Goal: Communication & Community: Answer question/provide support

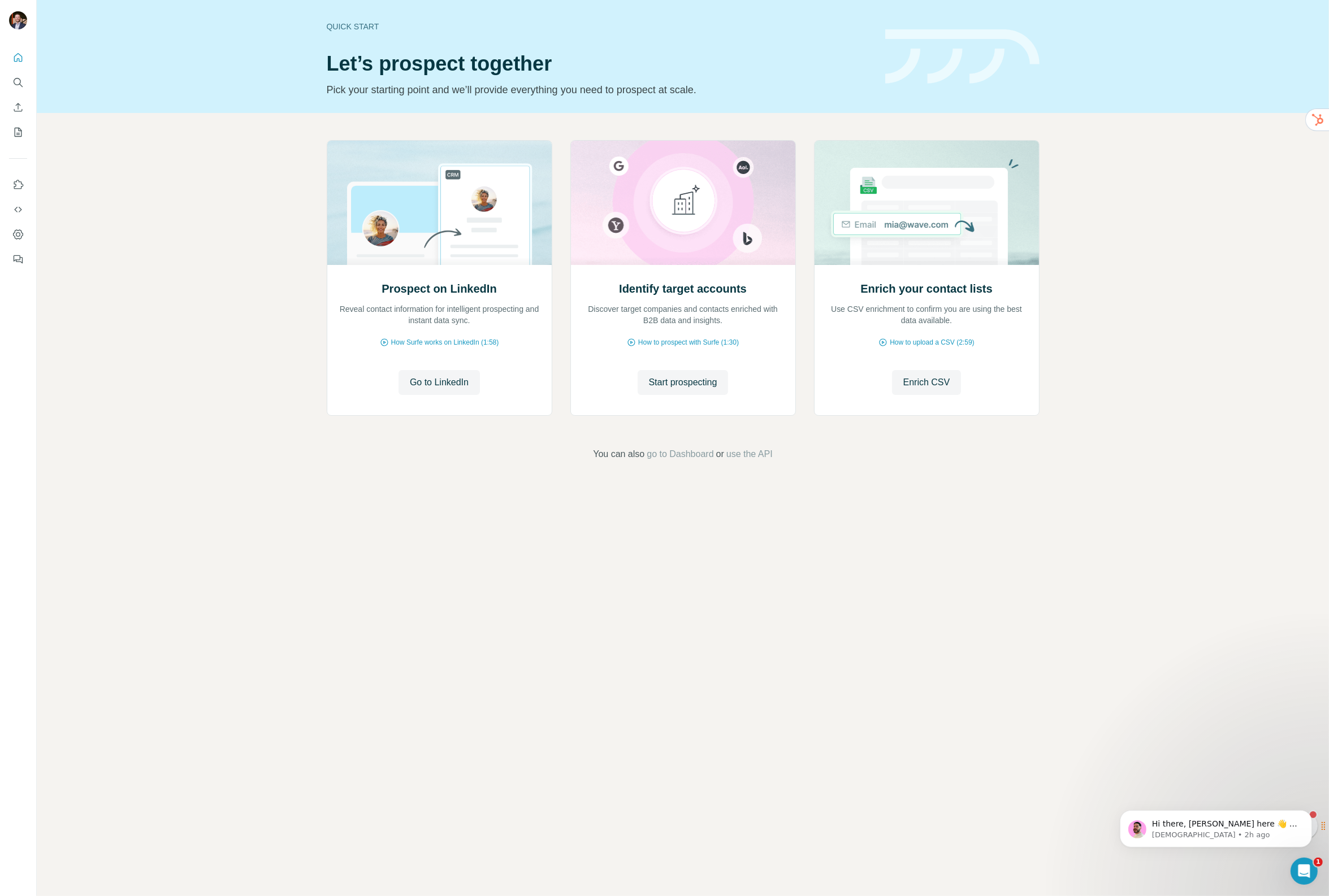
scroll to position [59, 0]
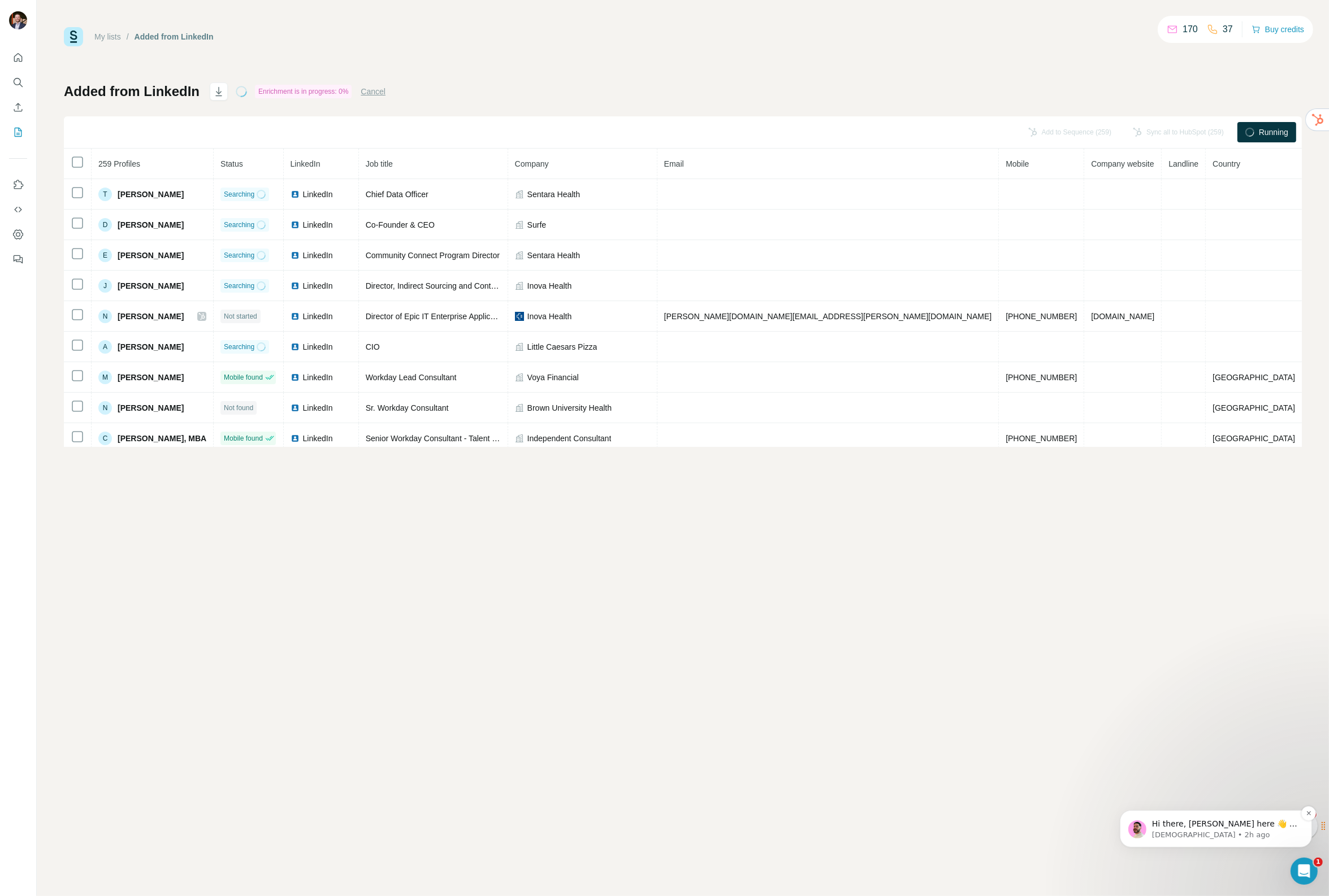
click at [1219, 832] on p "[DEMOGRAPHIC_DATA] • 2h ago" at bounding box center [1224, 834] width 146 height 10
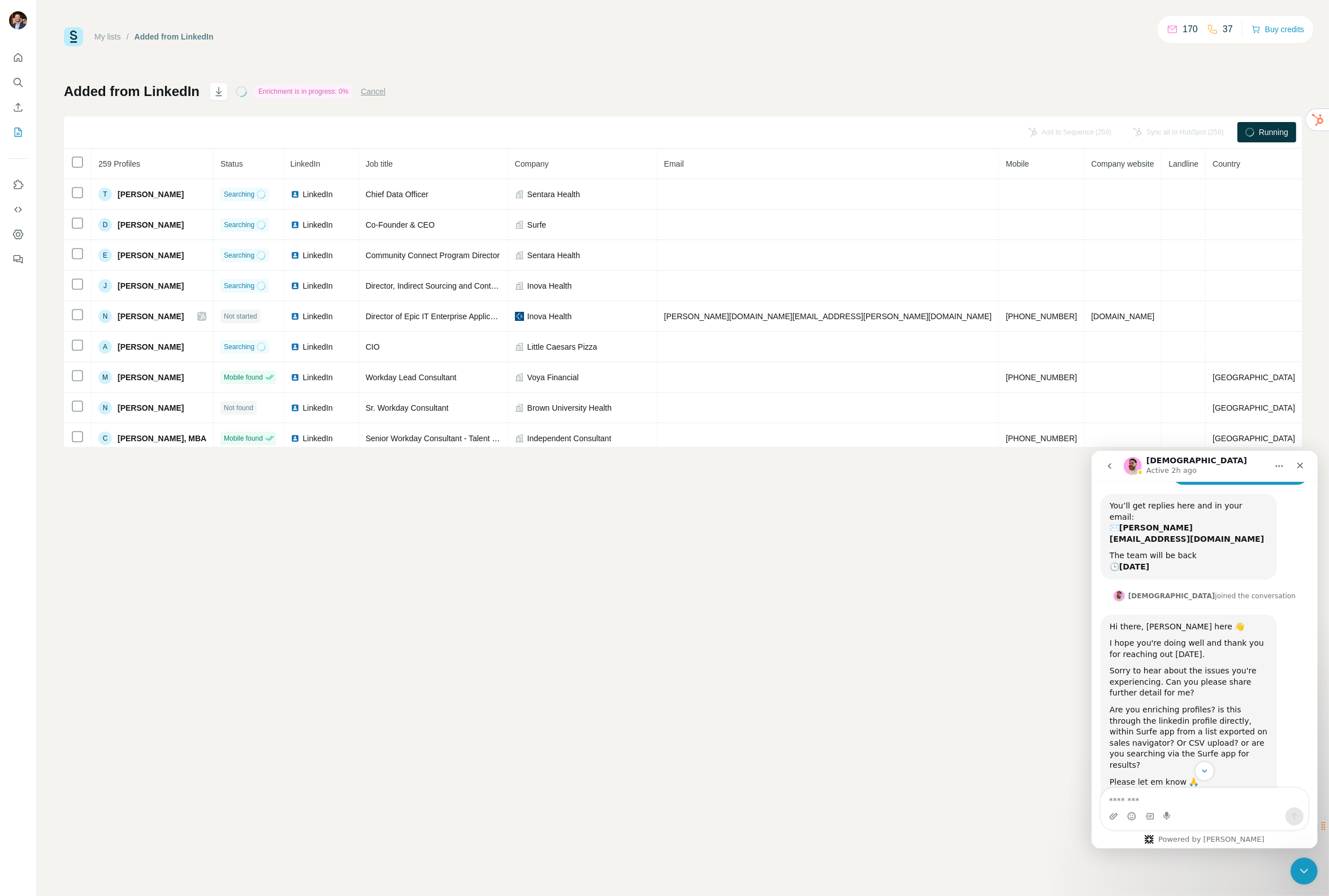
scroll to position [215, 0]
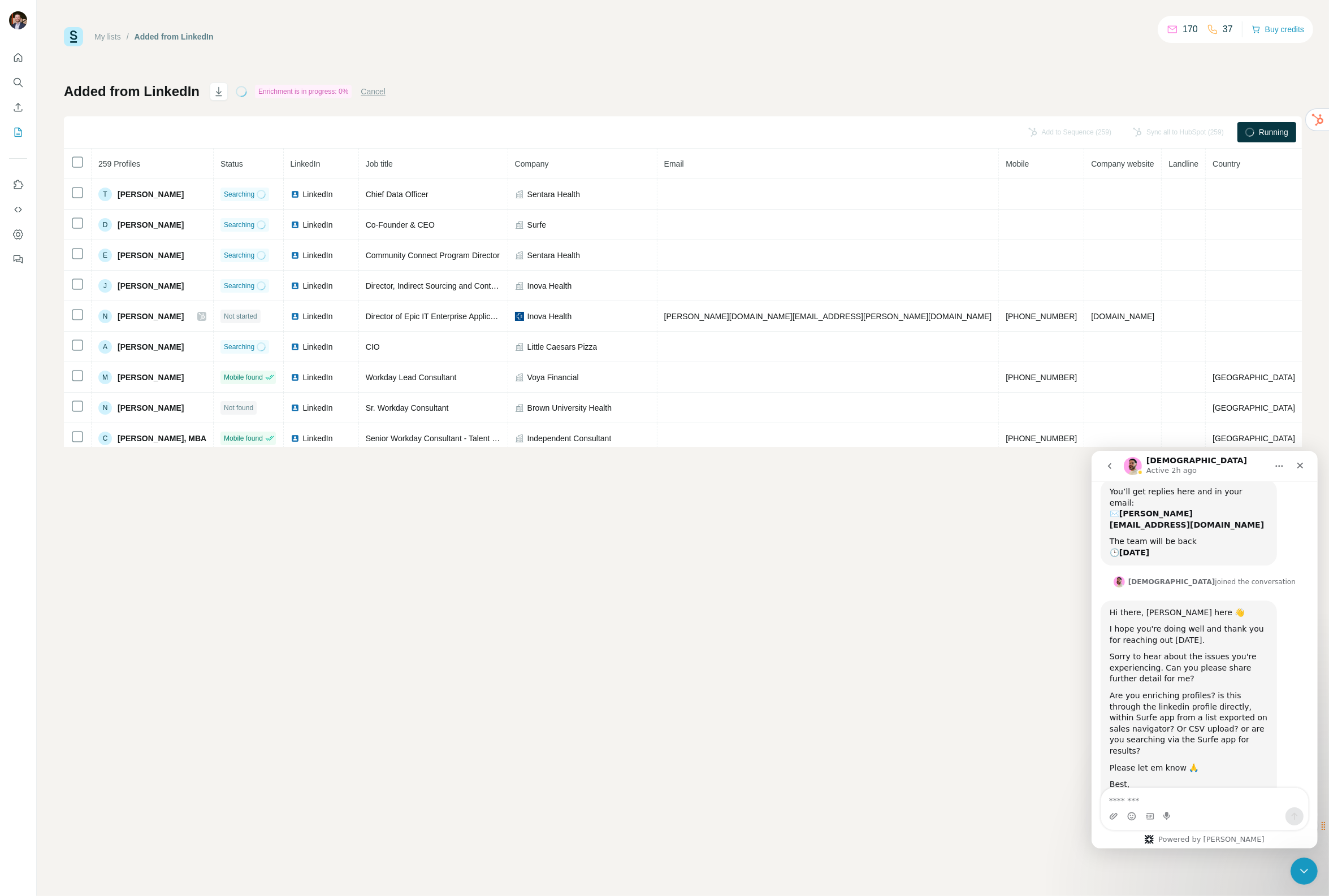
click at [1166, 801] on textarea "Message…" at bounding box center [1204, 798] width 207 height 19
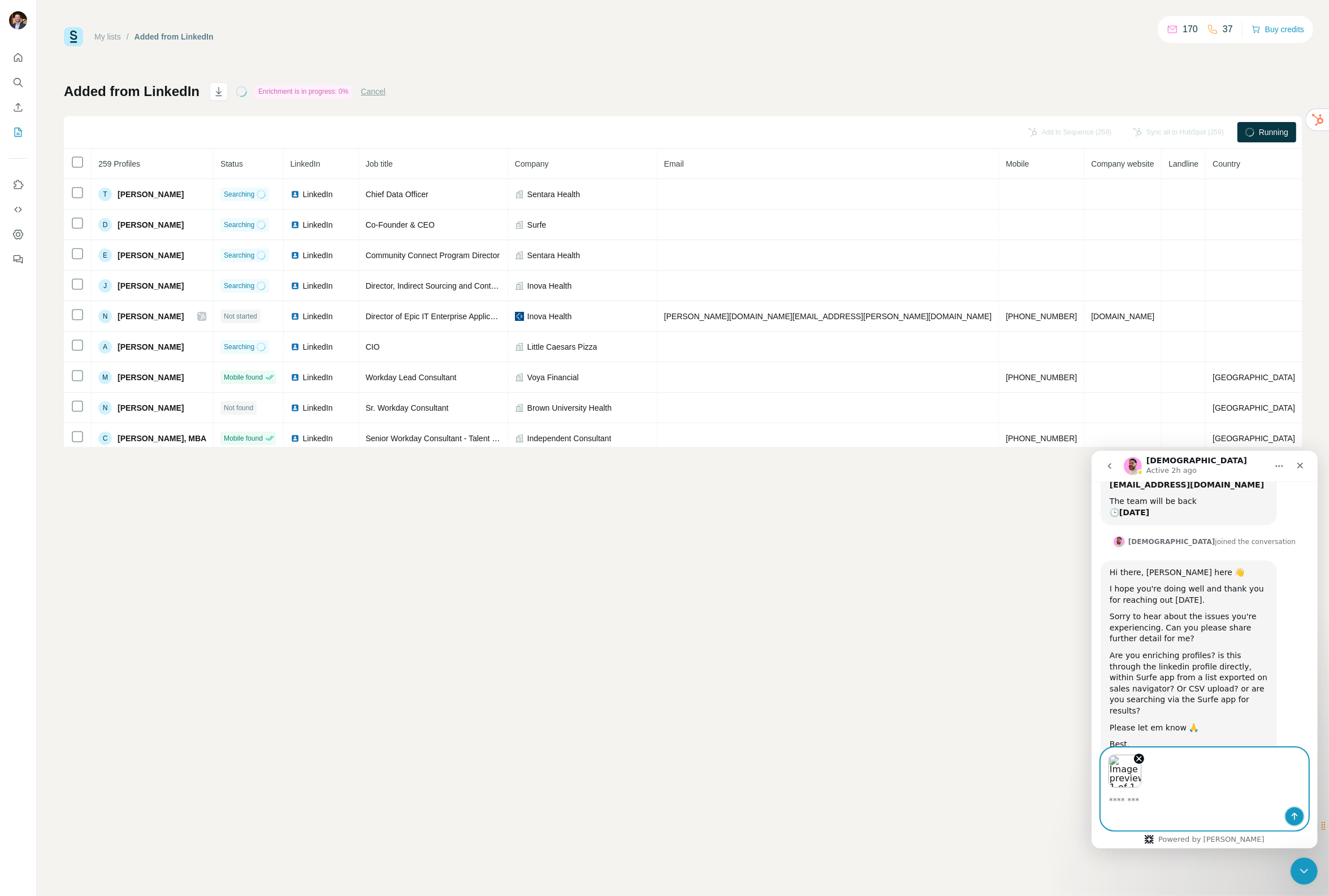
click at [1295, 814] on icon "Send a message…" at bounding box center [1294, 816] width 6 height 7
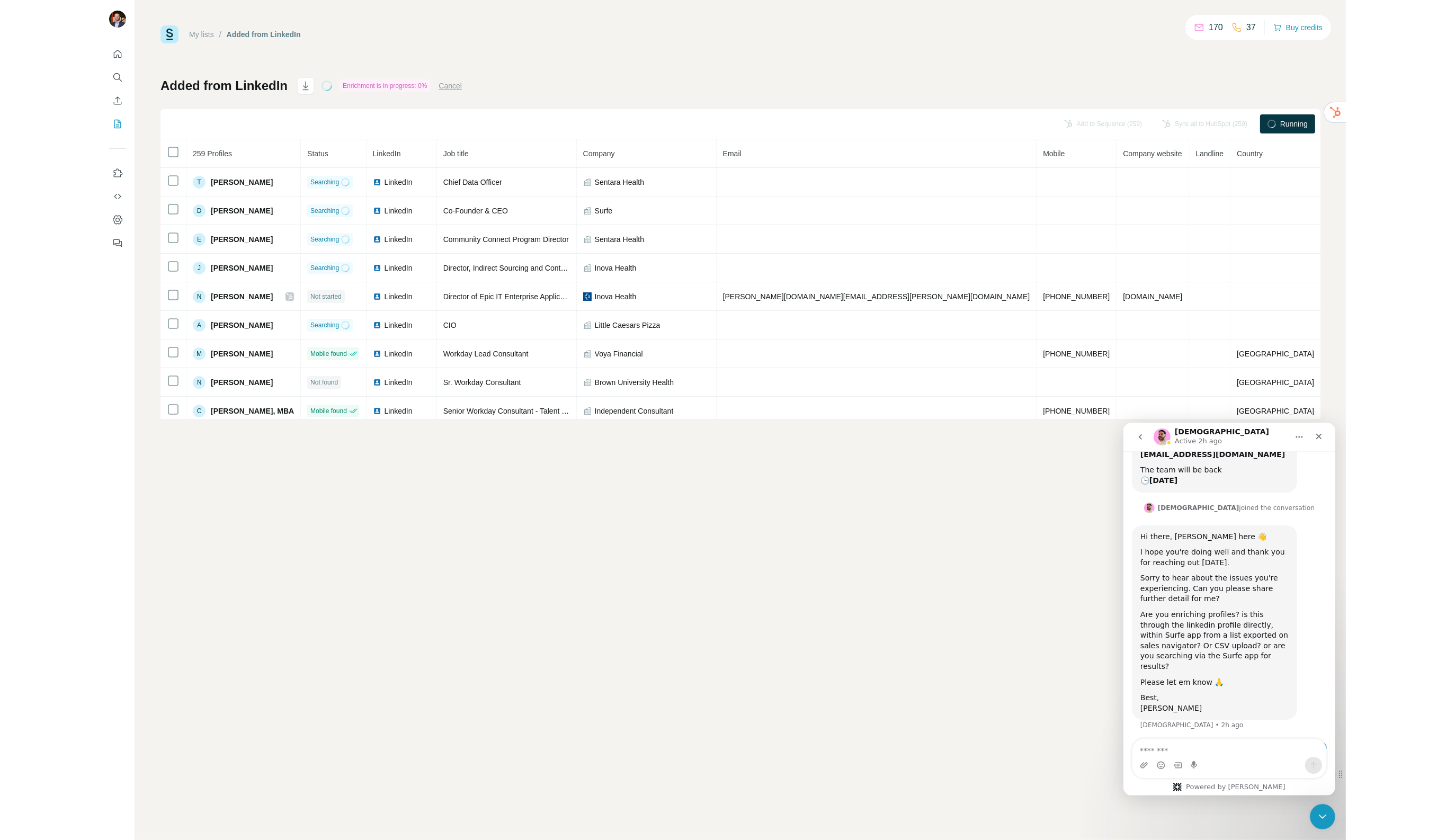
scroll to position [251, 0]
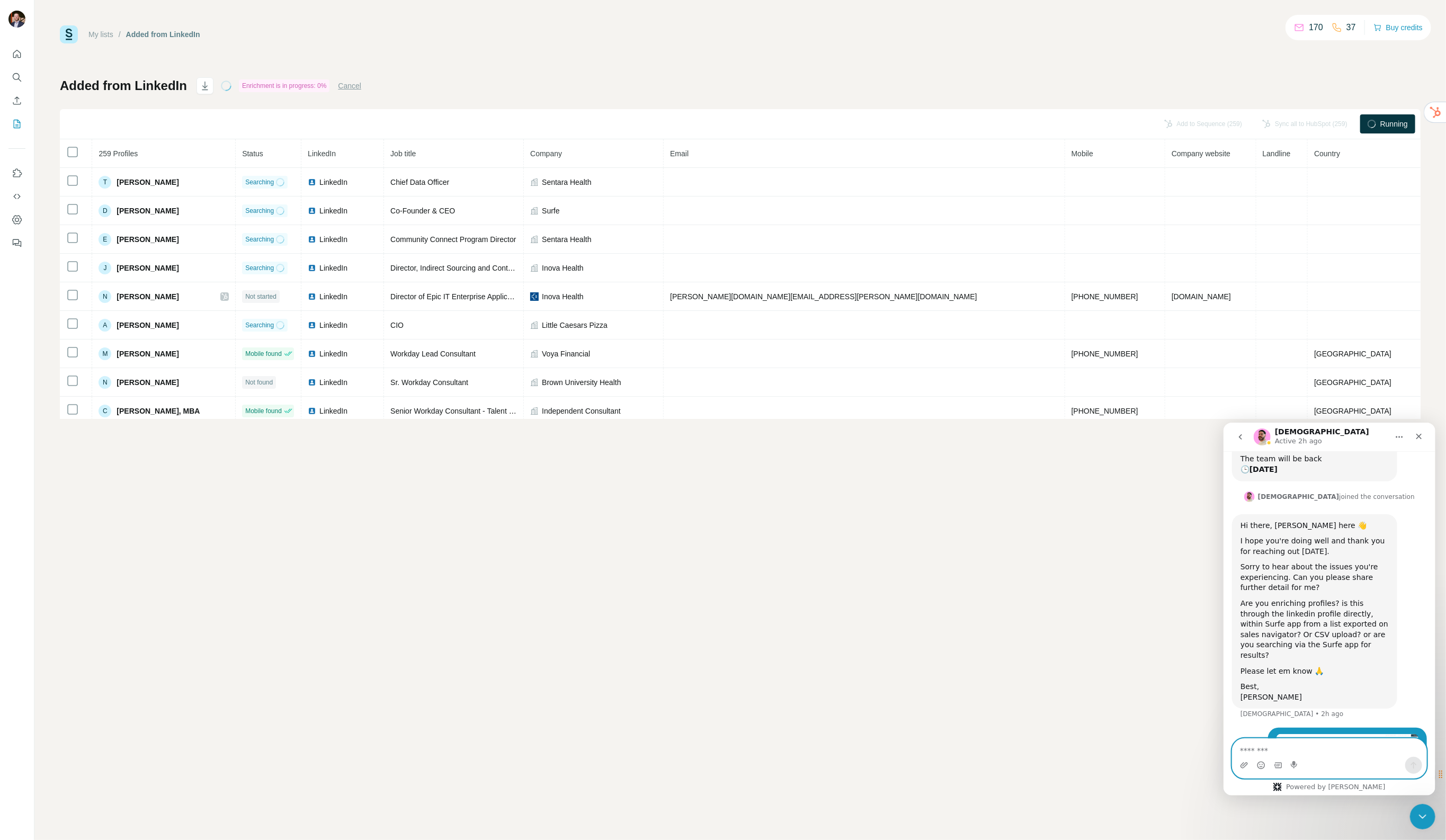
click at [1245, 762] on div "Intercom messenger" at bounding box center [1330, 765] width 194 height 17
click at [1245, 753] on textarea "Message…" at bounding box center [1330, 748] width 194 height 18
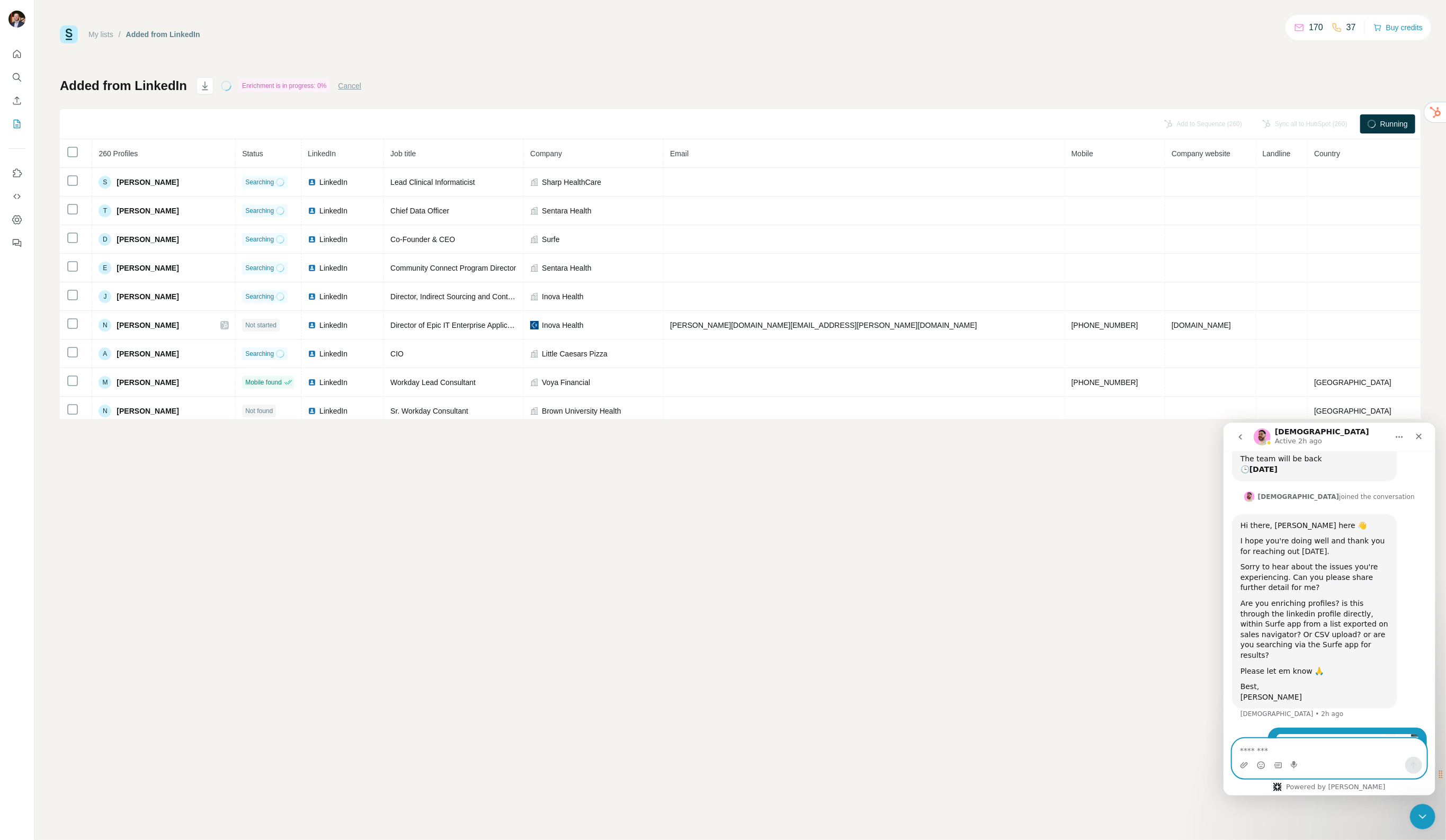
click at [1245, 751] on textarea "Message…" at bounding box center [1330, 748] width 194 height 18
click at [1245, 739] on textarea "Message…" at bounding box center [1330, 748] width 194 height 18
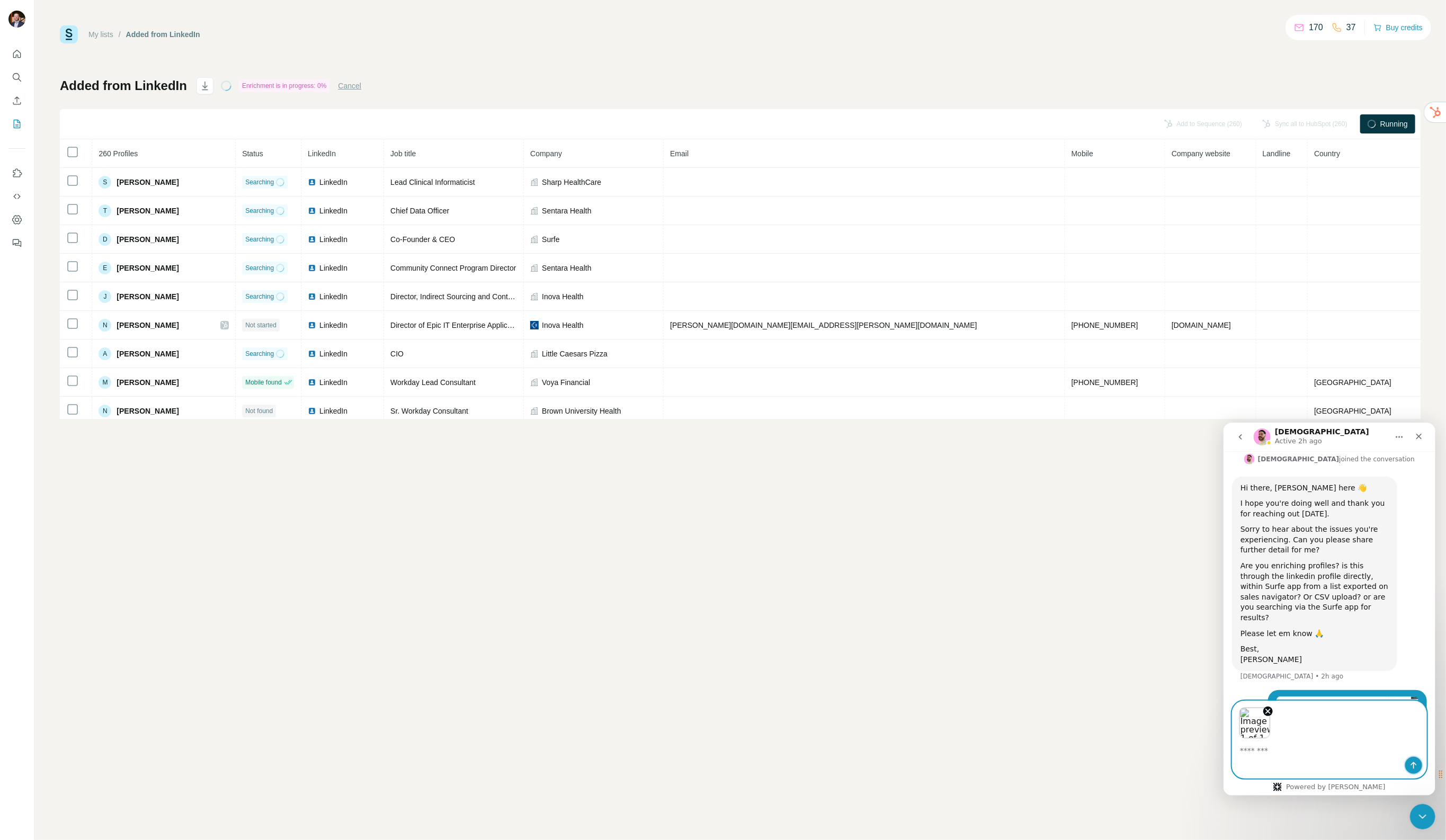
click at [1245, 759] on button "Send a message…" at bounding box center [1413, 765] width 17 height 17
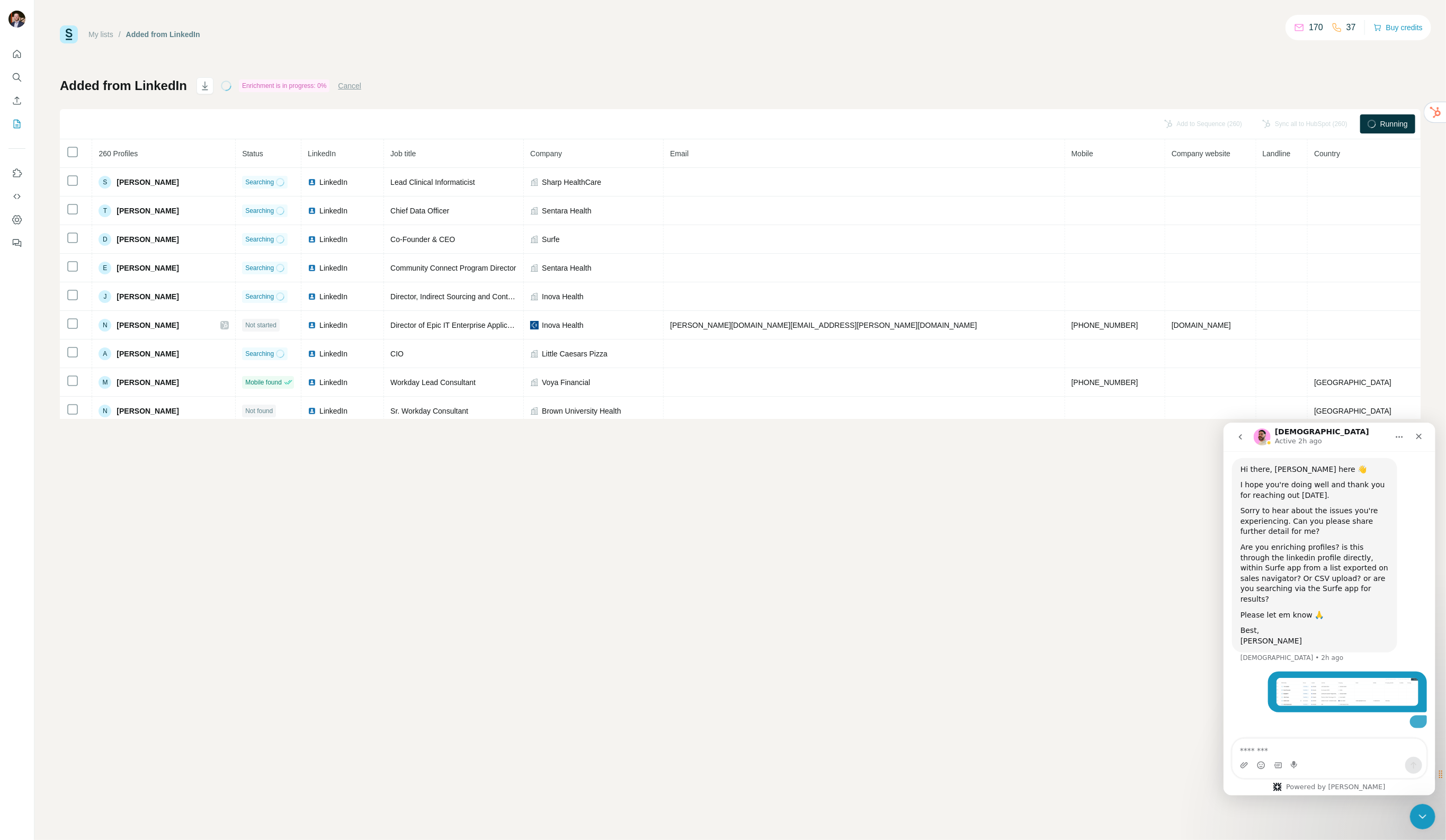
scroll to position [399, 0]
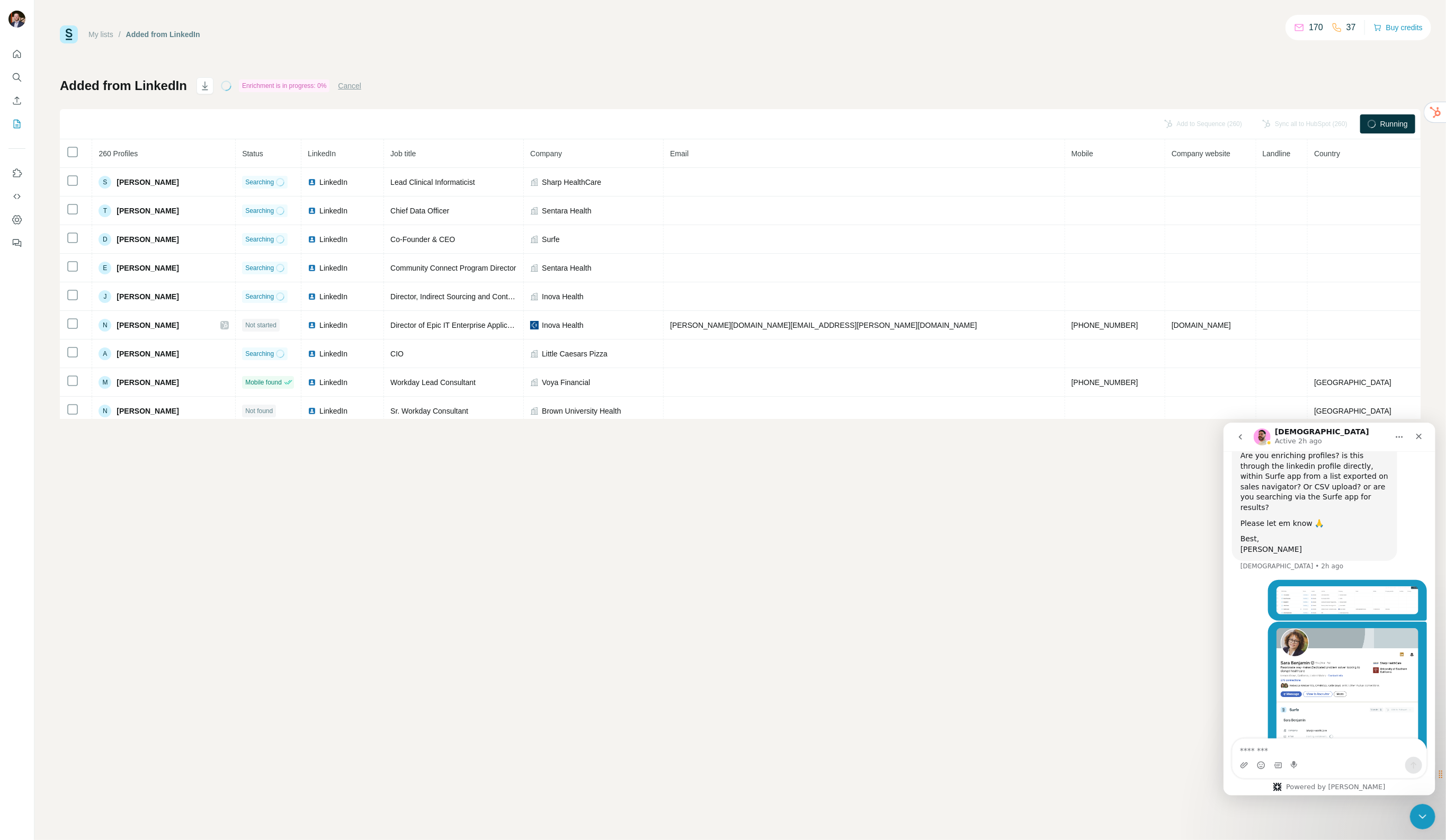
click at [1245, 748] on textarea "Message…" at bounding box center [1330, 748] width 194 height 18
type textarea "*"
drag, startPoint x: 1347, startPoint y: 751, endPoint x: 1301, endPoint y: 755, distance: 46.2
click at [1245, 755] on textarea "**********" at bounding box center [1330, 748] width 194 height 18
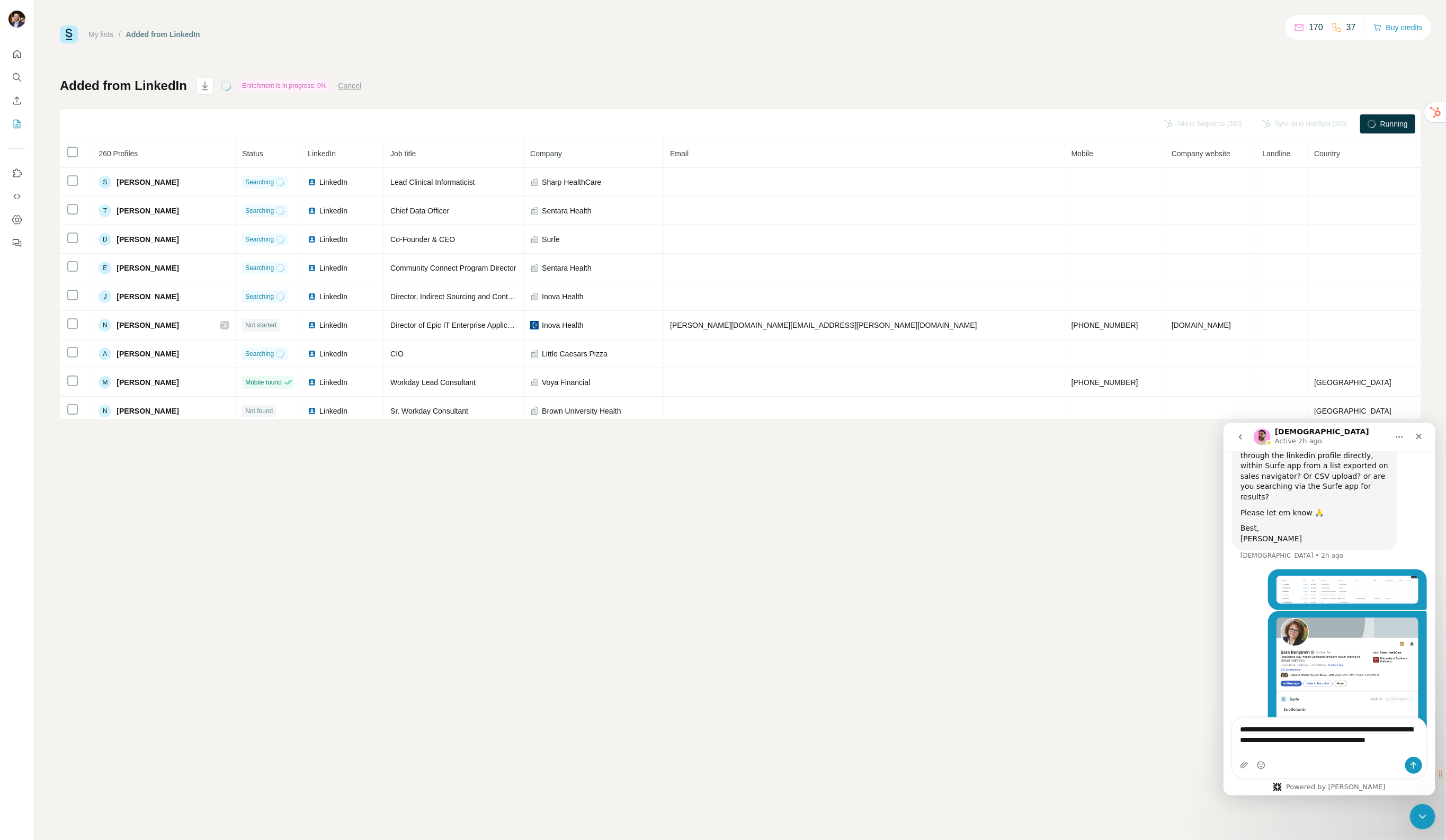
type textarea "**********"
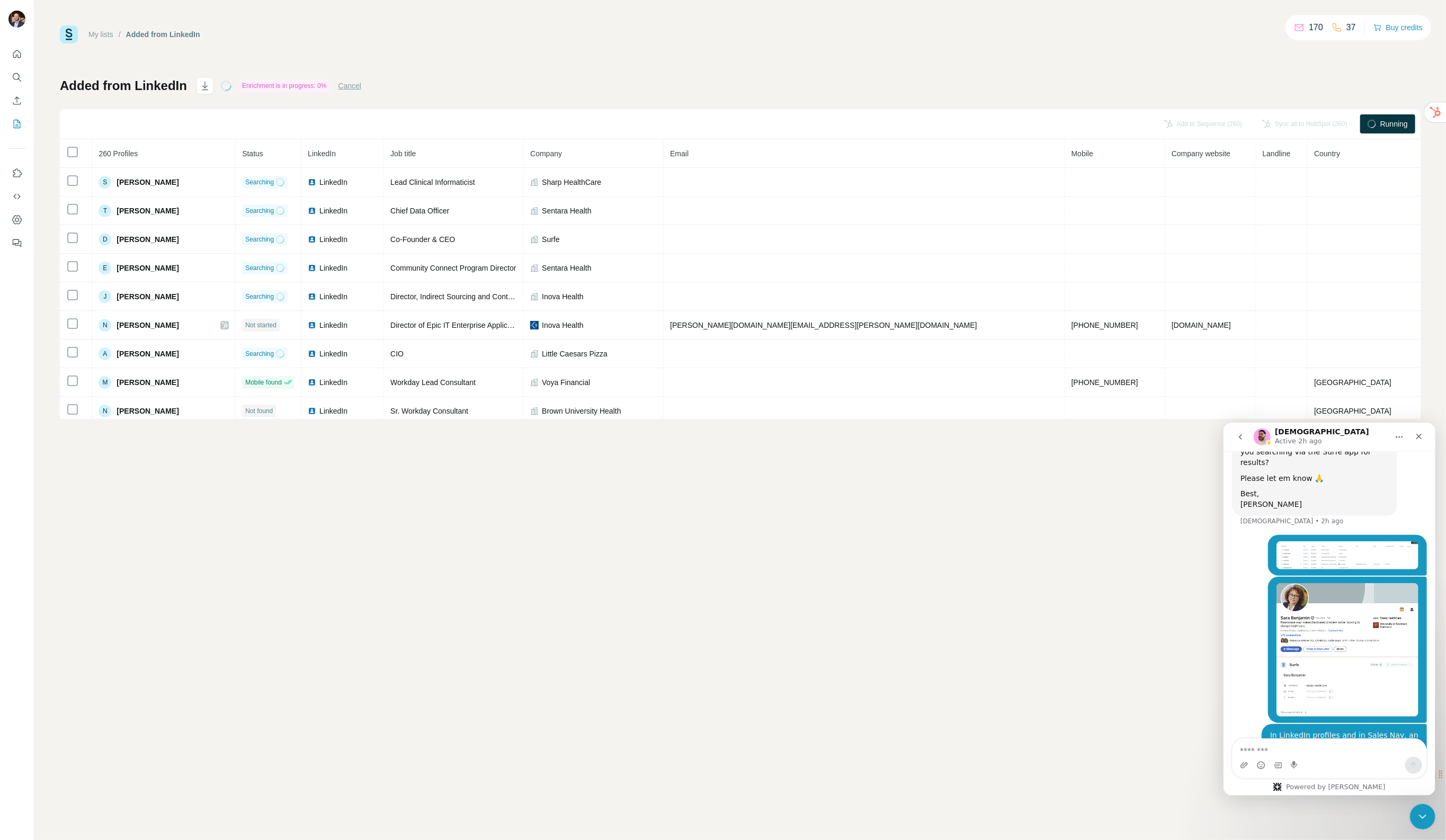
click at [1245, 748] on textarea "Message…" at bounding box center [1330, 748] width 194 height 18
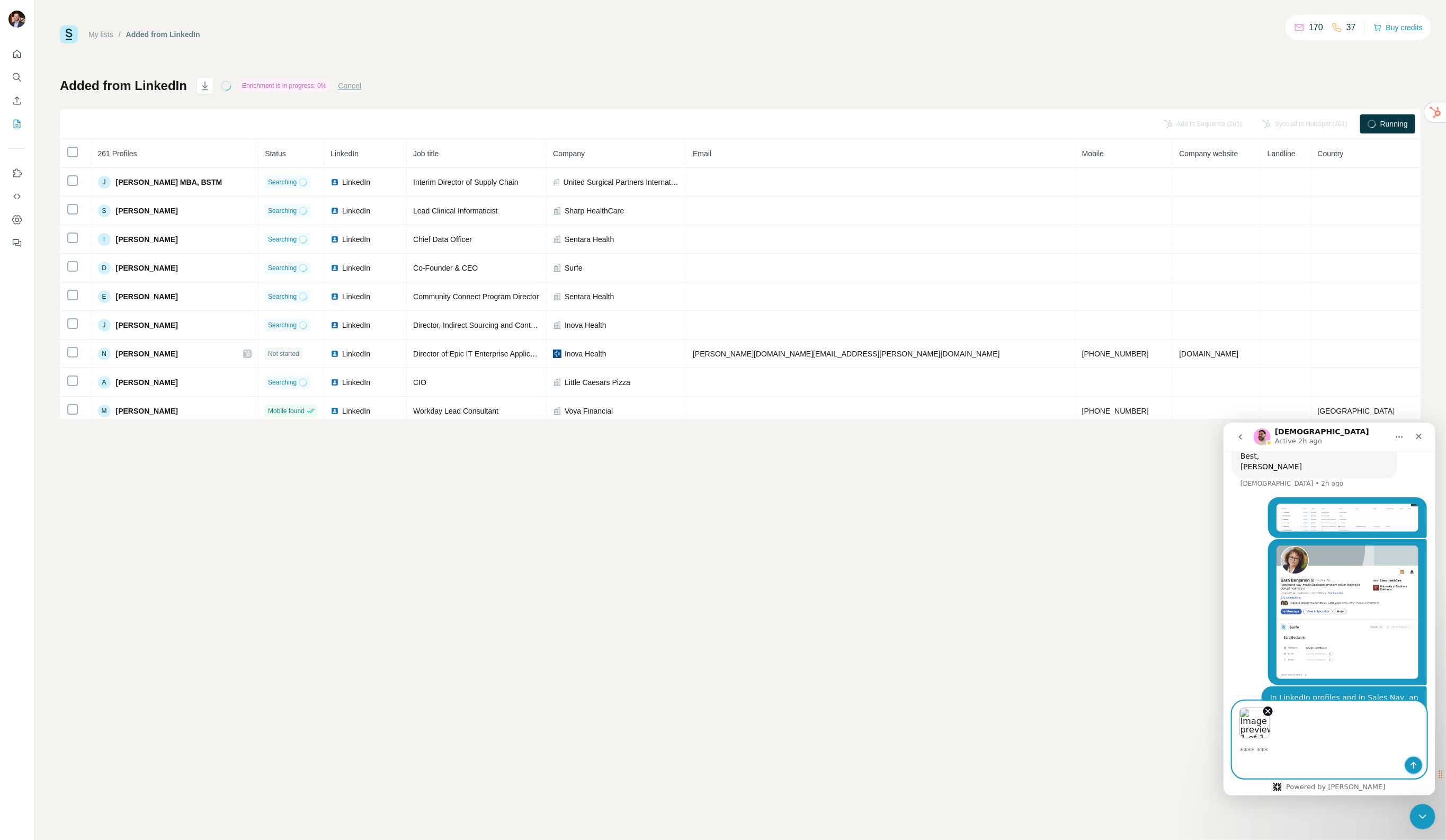
click at [1245, 762] on icon "Send a message…" at bounding box center [1414, 765] width 8 height 8
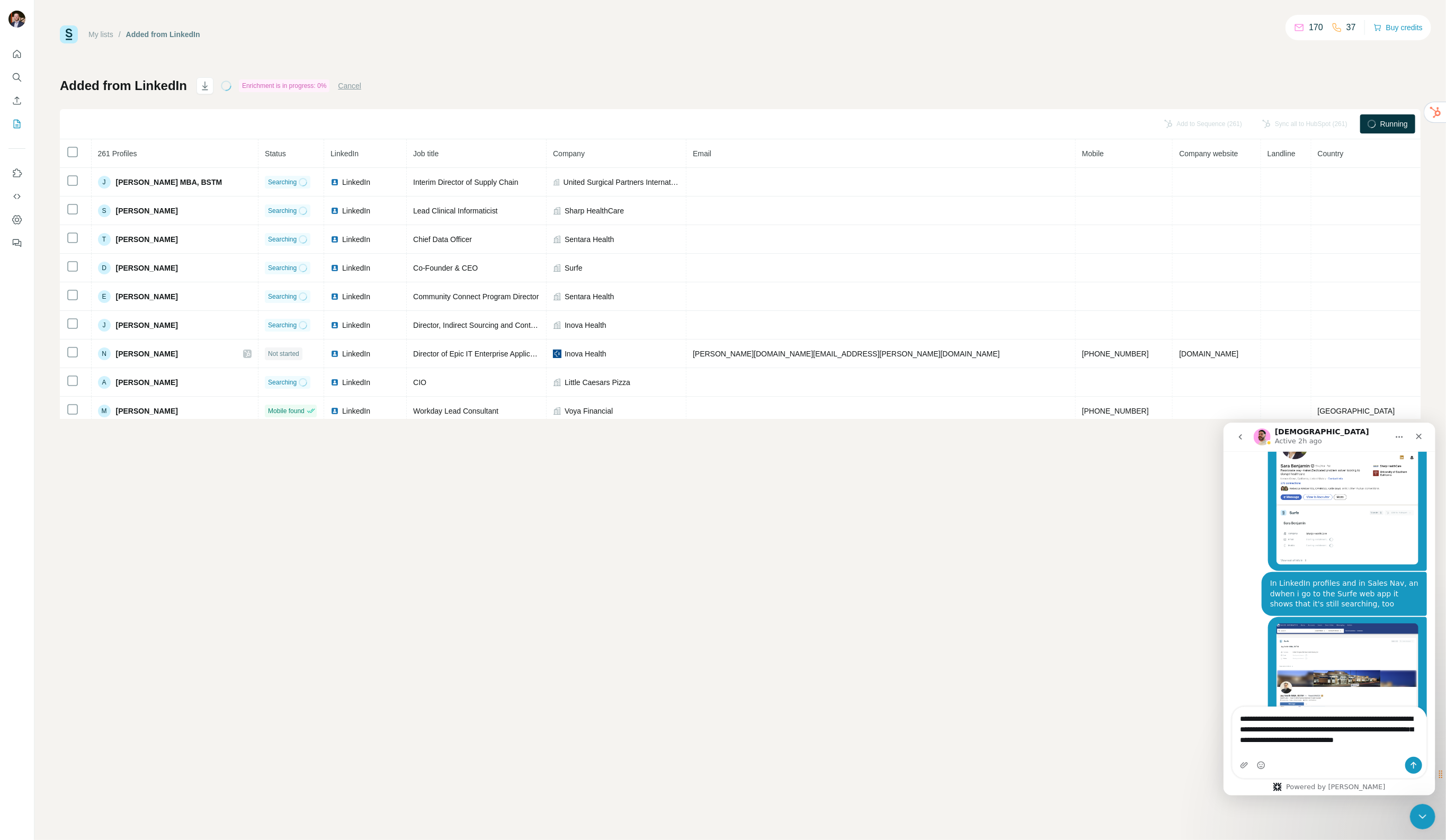
scroll to position [606, 0]
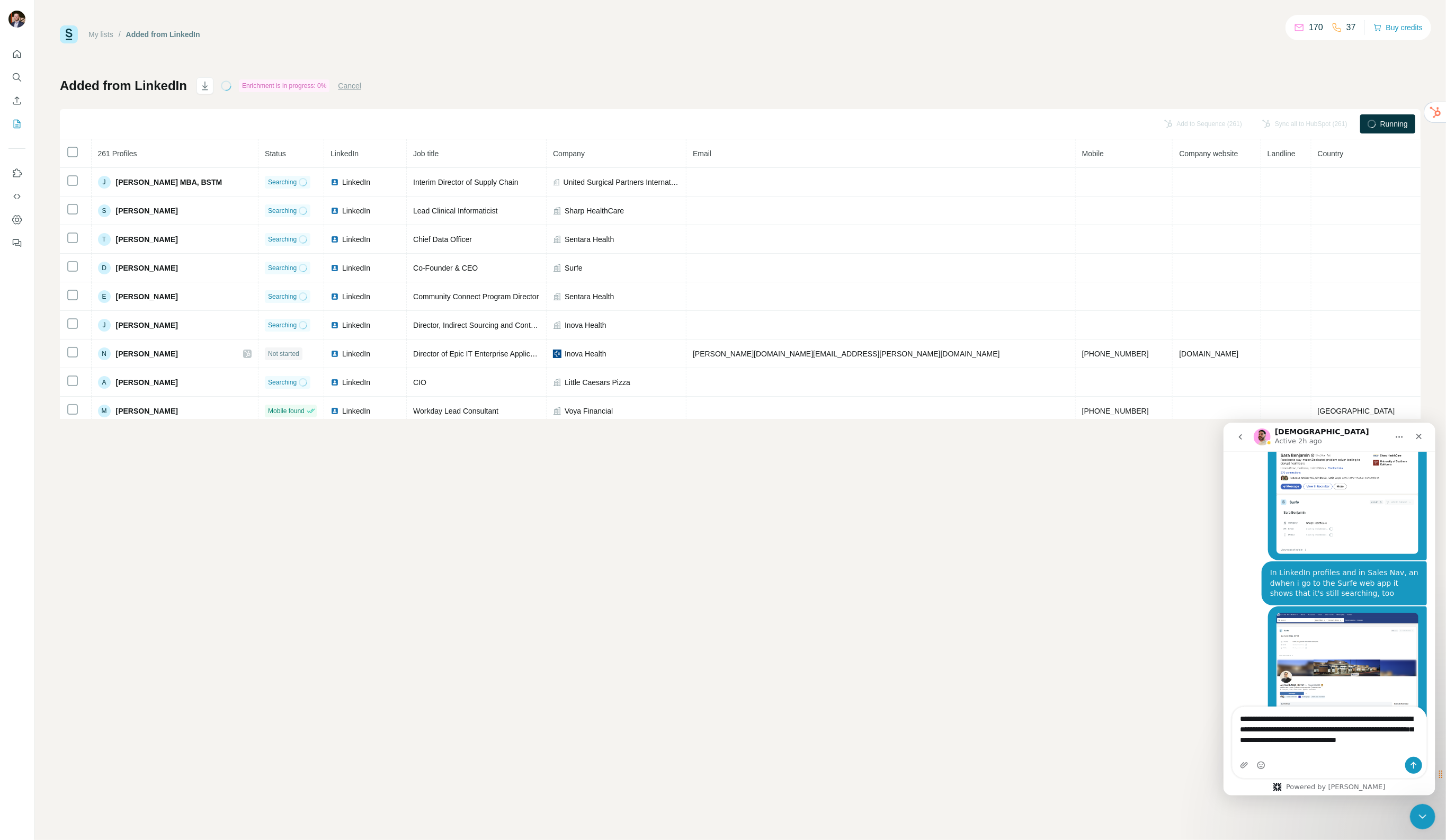
type textarea "**********"
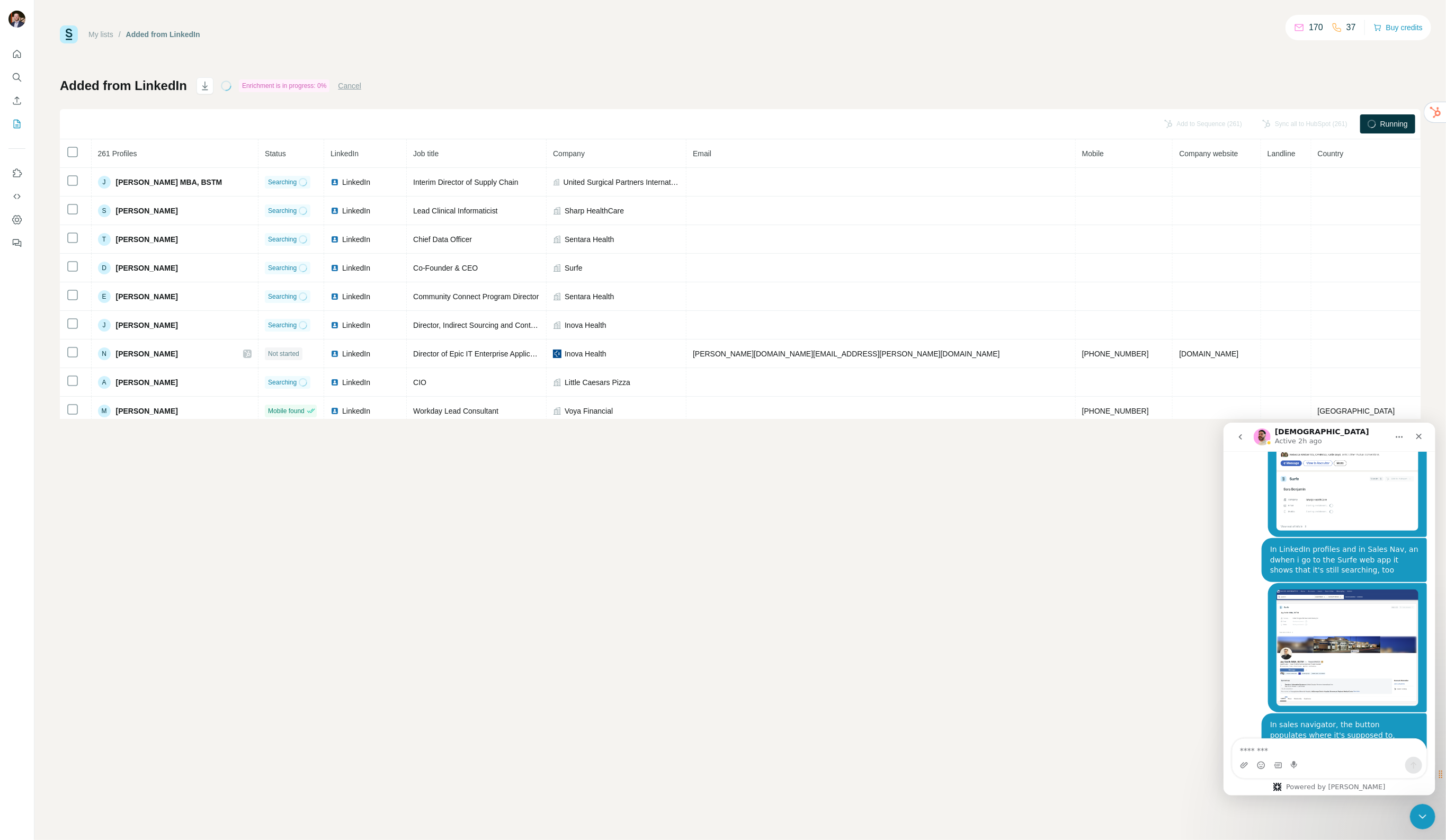
type textarea "*"
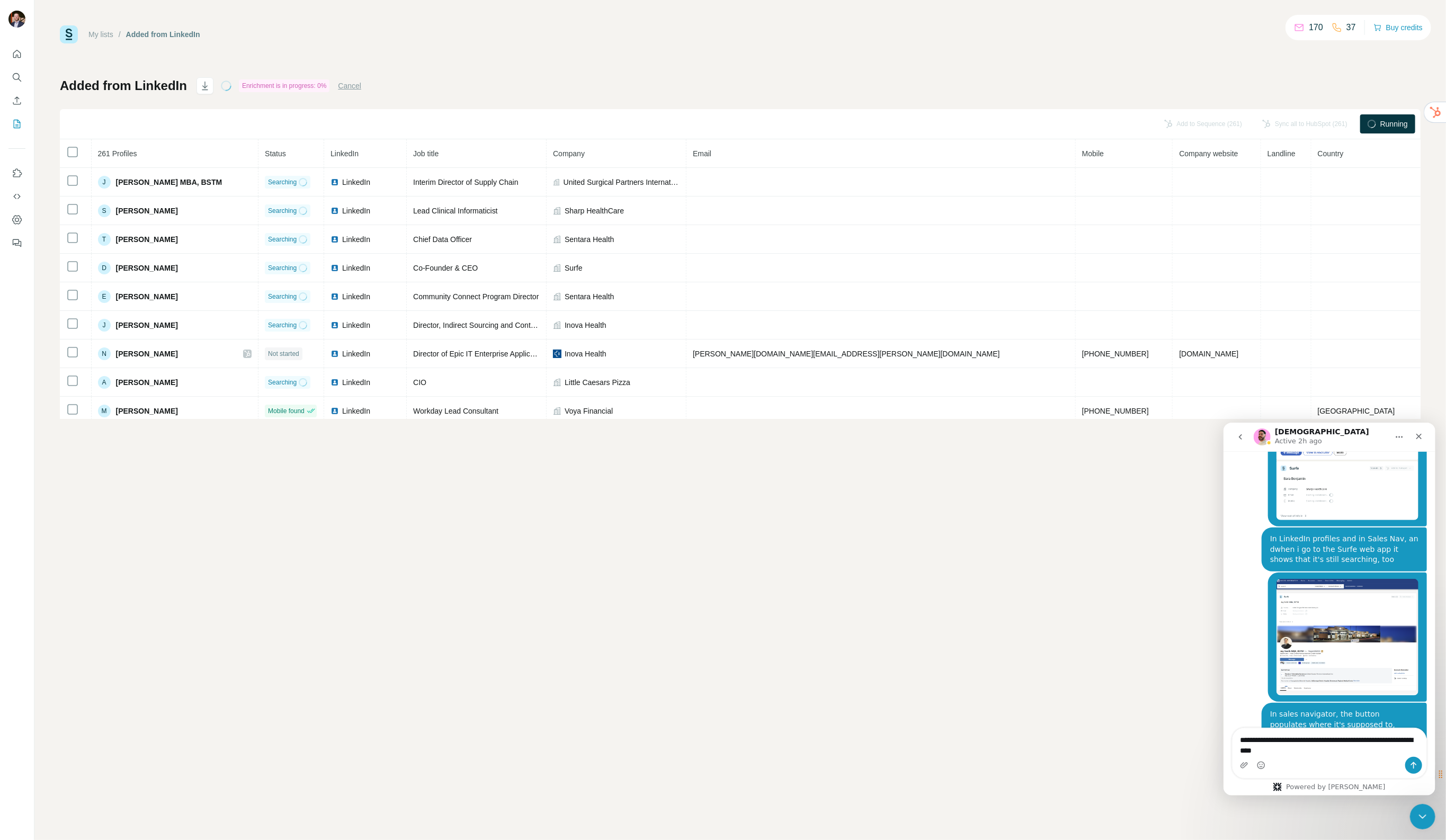
type textarea "**********"
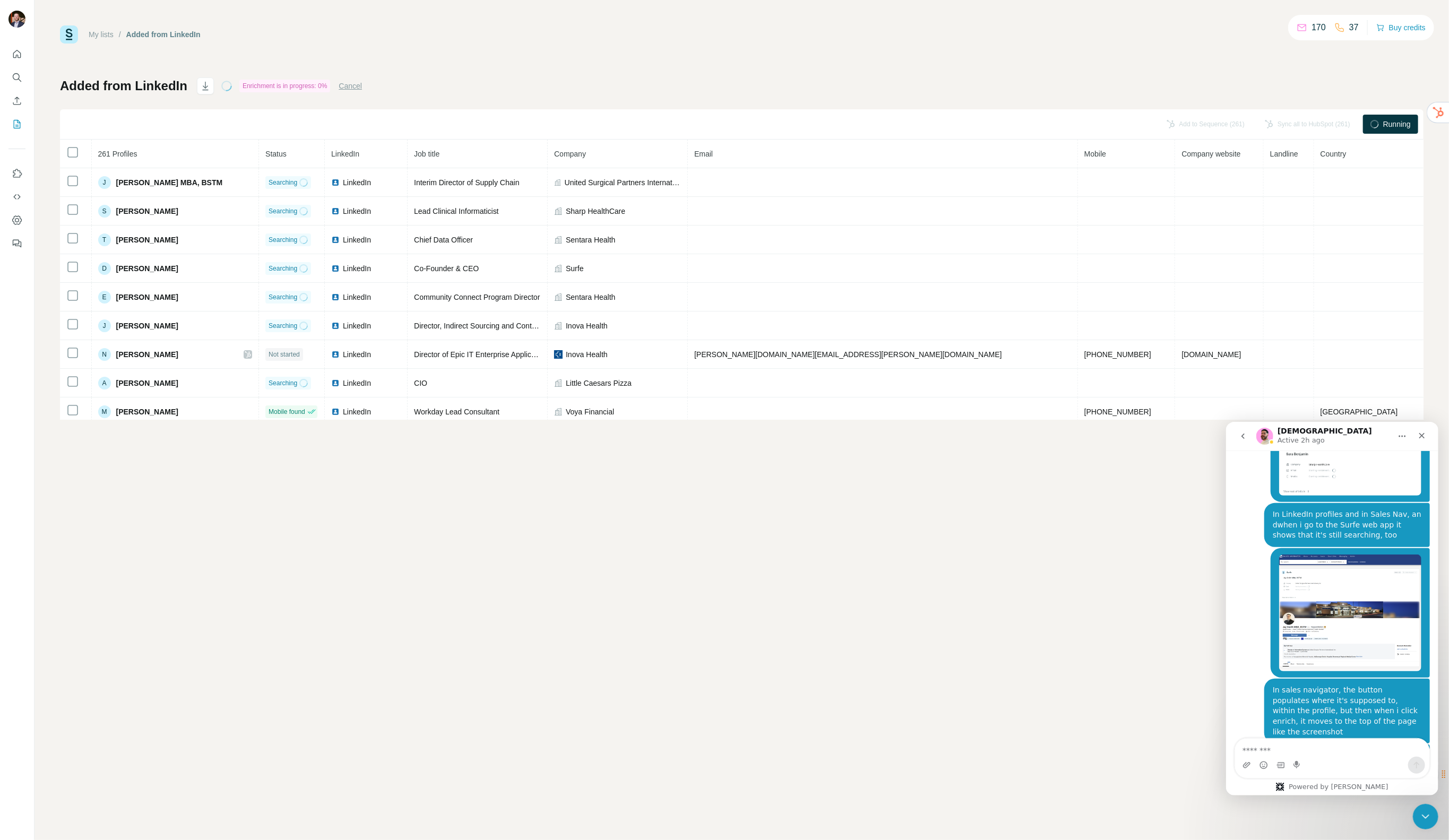
scroll to position [664, 0]
